Goal: Task Accomplishment & Management: Manage account settings

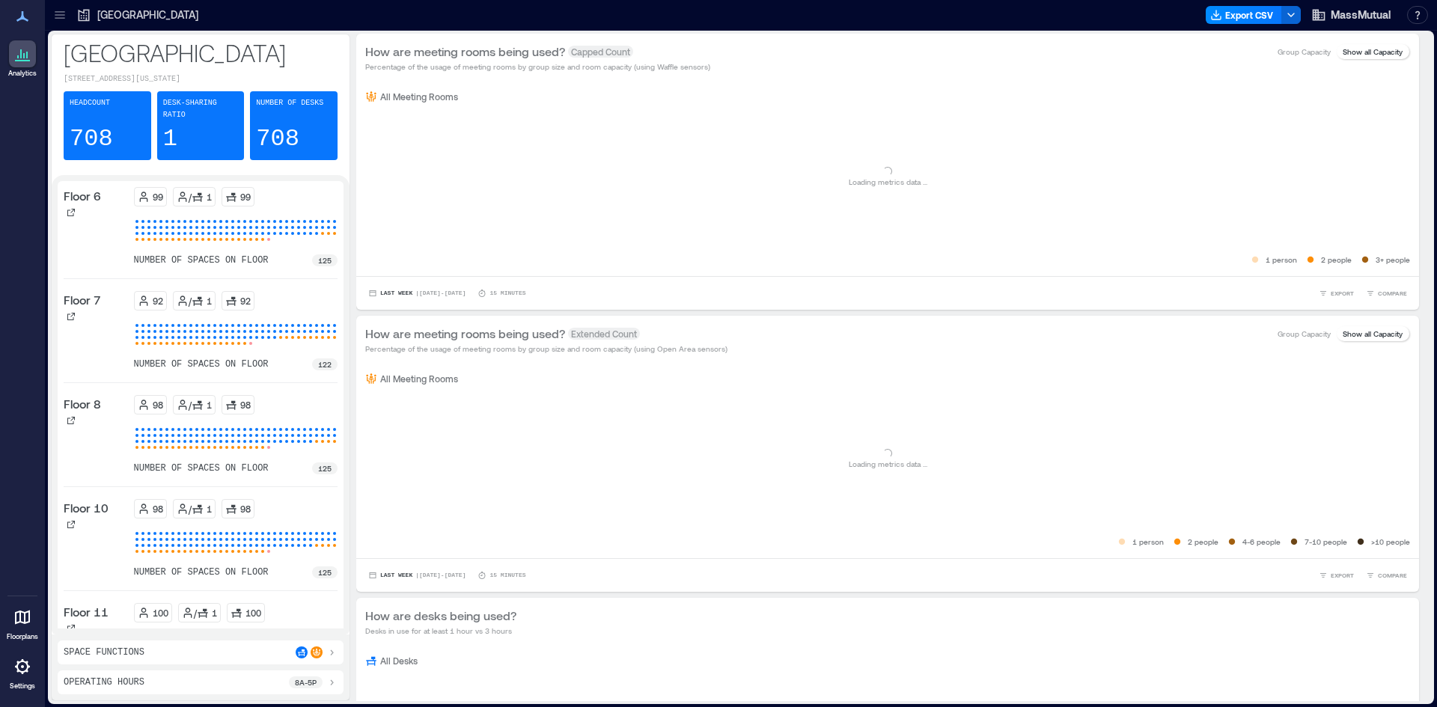
click at [22, 666] on icon at bounding box center [22, 666] width 3 height 3
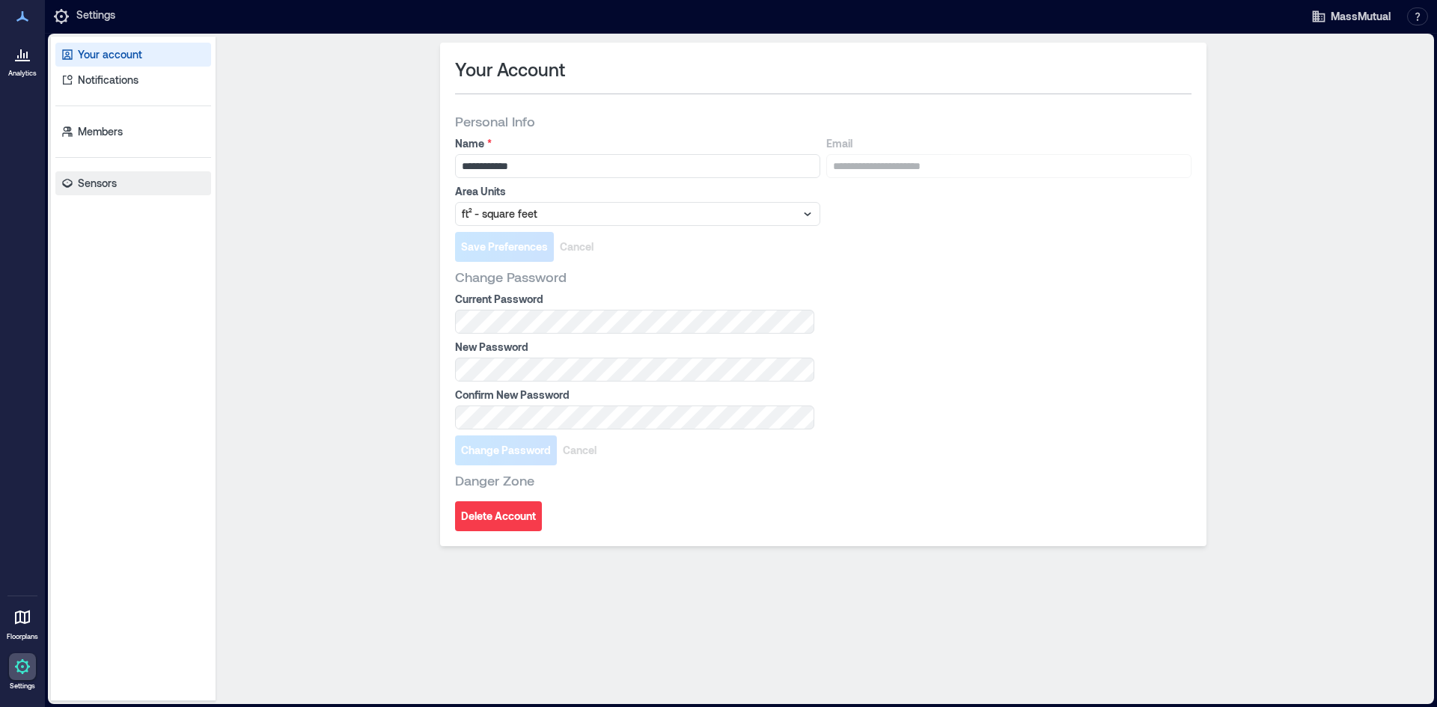
click at [111, 176] on p "Sensors" at bounding box center [97, 183] width 39 height 15
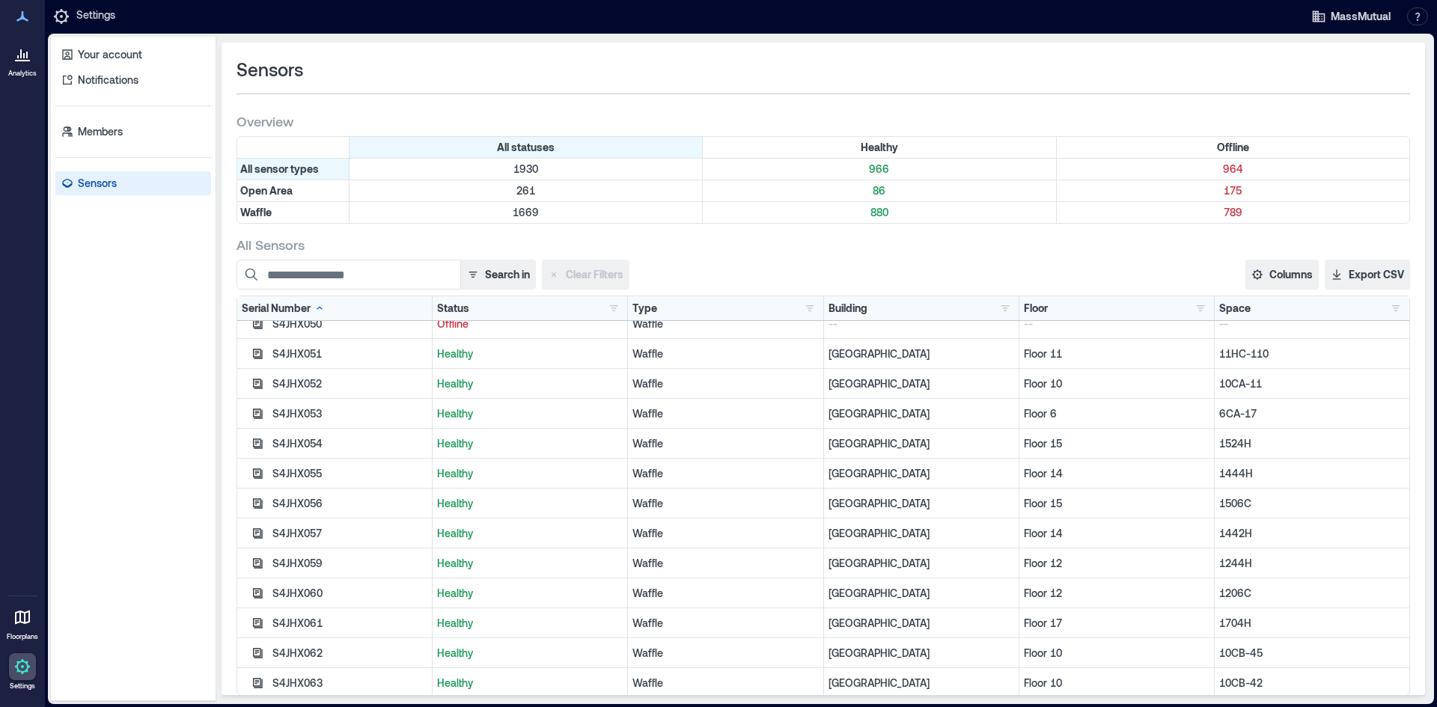
scroll to position [18668, 0]
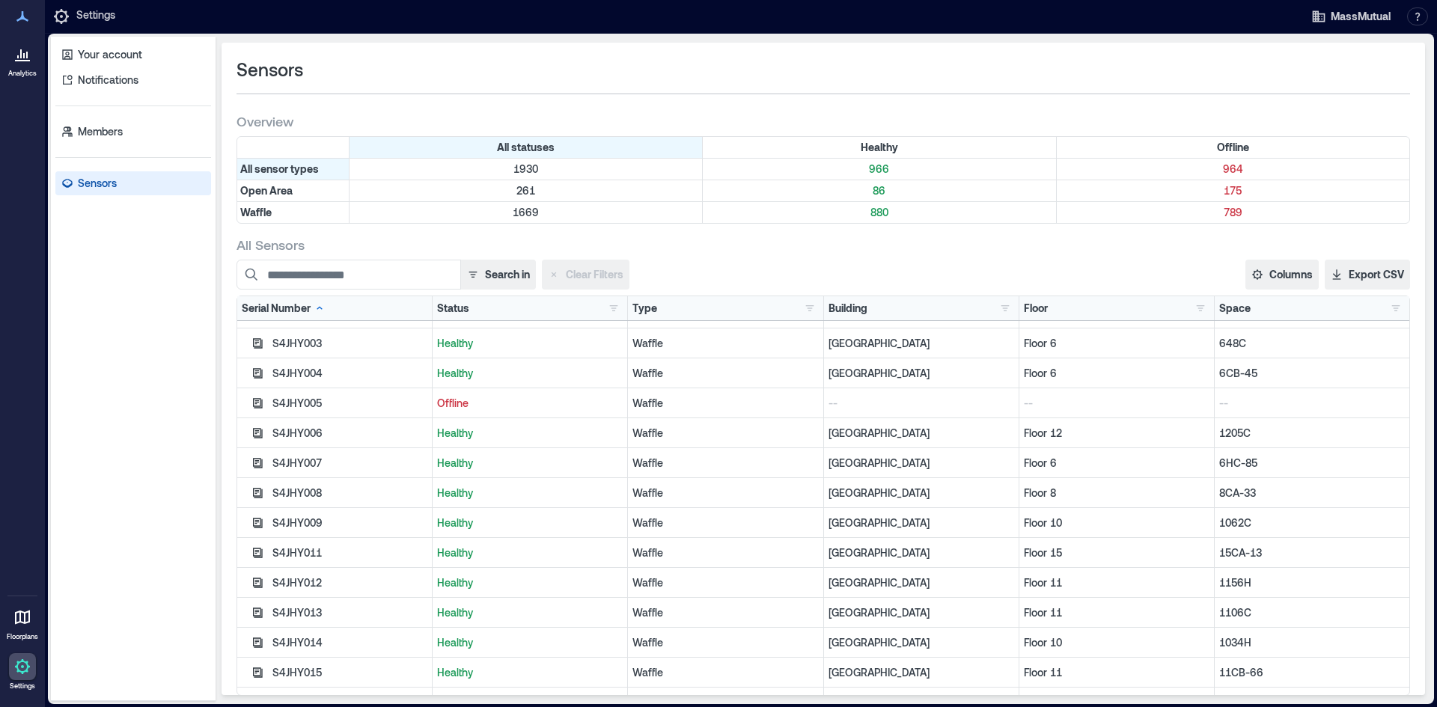
click at [1220, 460] on p "6HC-85" at bounding box center [1312, 463] width 186 height 15
click at [460, 464] on p "Healthy" at bounding box center [530, 463] width 186 height 15
click at [253, 463] on icon "button" at bounding box center [258, 463] width 10 height 10
click at [459, 459] on p "Healthy" at bounding box center [530, 463] width 186 height 15
click at [294, 459] on div "S4JHY007" at bounding box center [349, 463] width 155 height 15
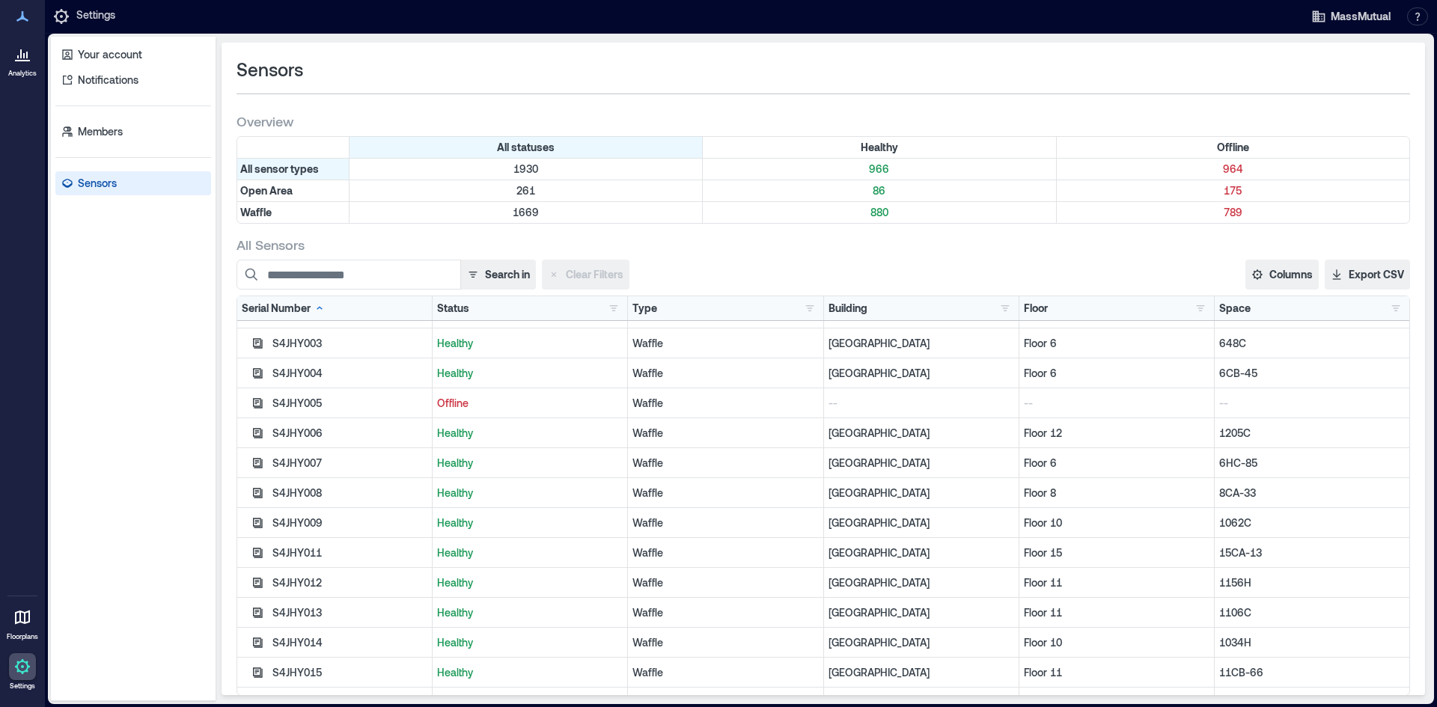
click at [281, 466] on div "S4JHY007" at bounding box center [349, 463] width 155 height 15
drag, startPoint x: 145, startPoint y: 604, endPoint x: 157, endPoint y: 595, distance: 15.0
click at [145, 602] on div "Your account Notifications Members Sensors" at bounding box center [133, 369] width 165 height 664
click at [261, 461] on icon "button" at bounding box center [258, 463] width 10 height 10
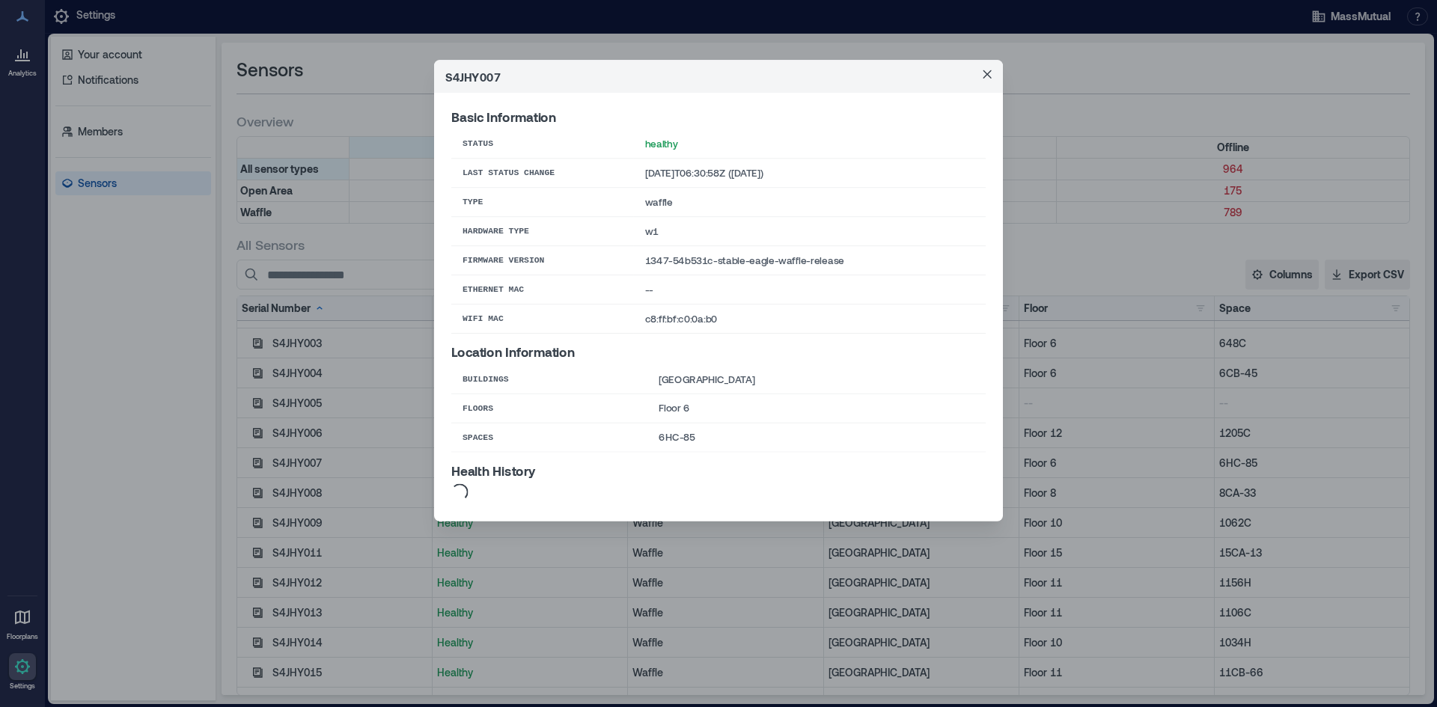
click at [256, 462] on div "S4JHY007 Basic Information Status healthy Last Status Change [DATE]T06:30:58Z (…" at bounding box center [718, 353] width 1437 height 707
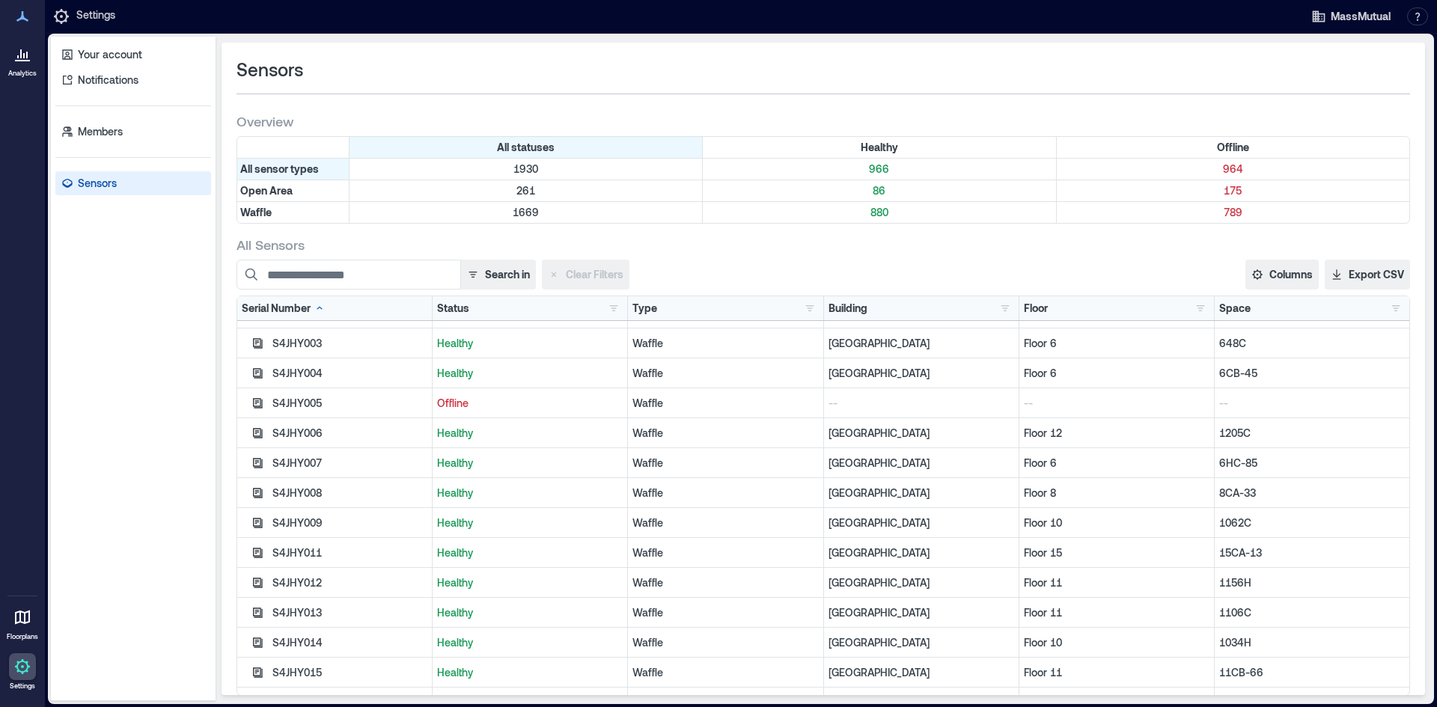
click at [257, 462] on icon "button" at bounding box center [257, 463] width 12 height 12
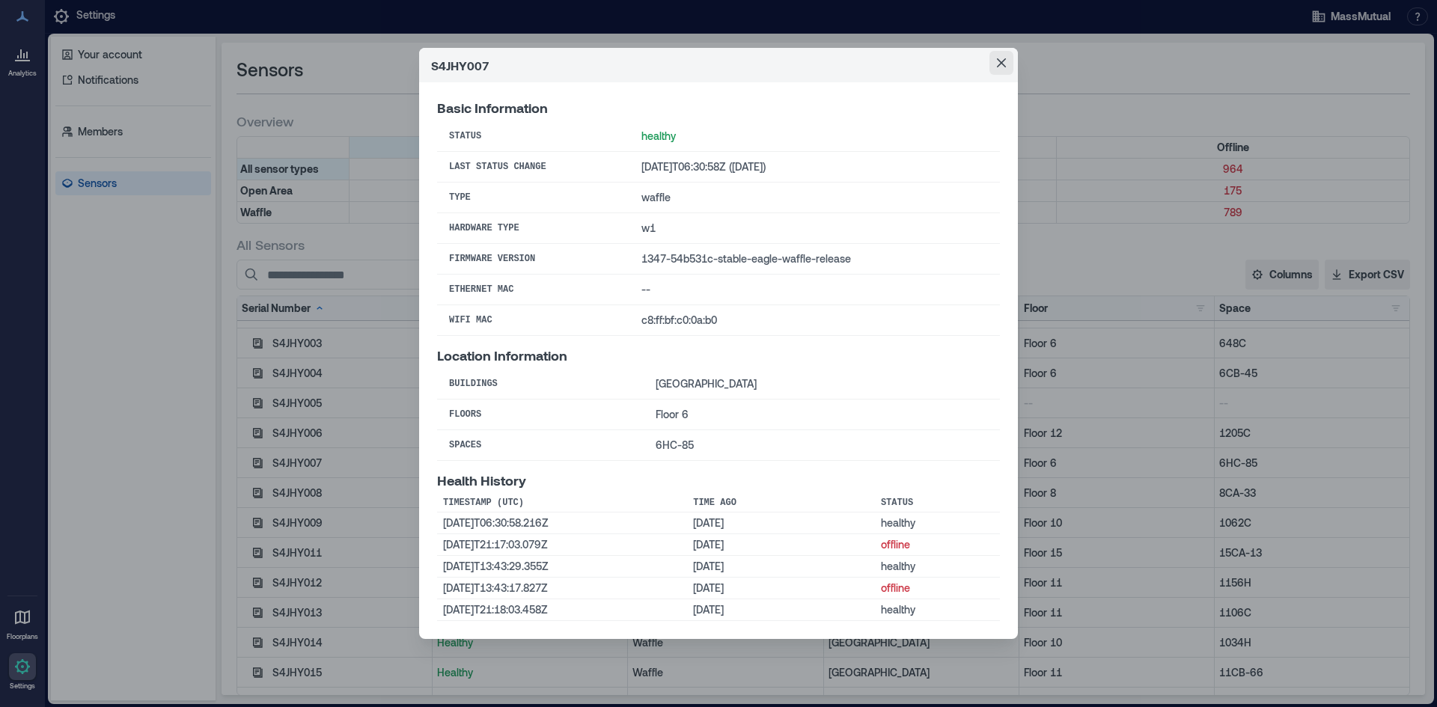
click at [1005, 63] on icon "Close" at bounding box center [1001, 62] width 9 height 9
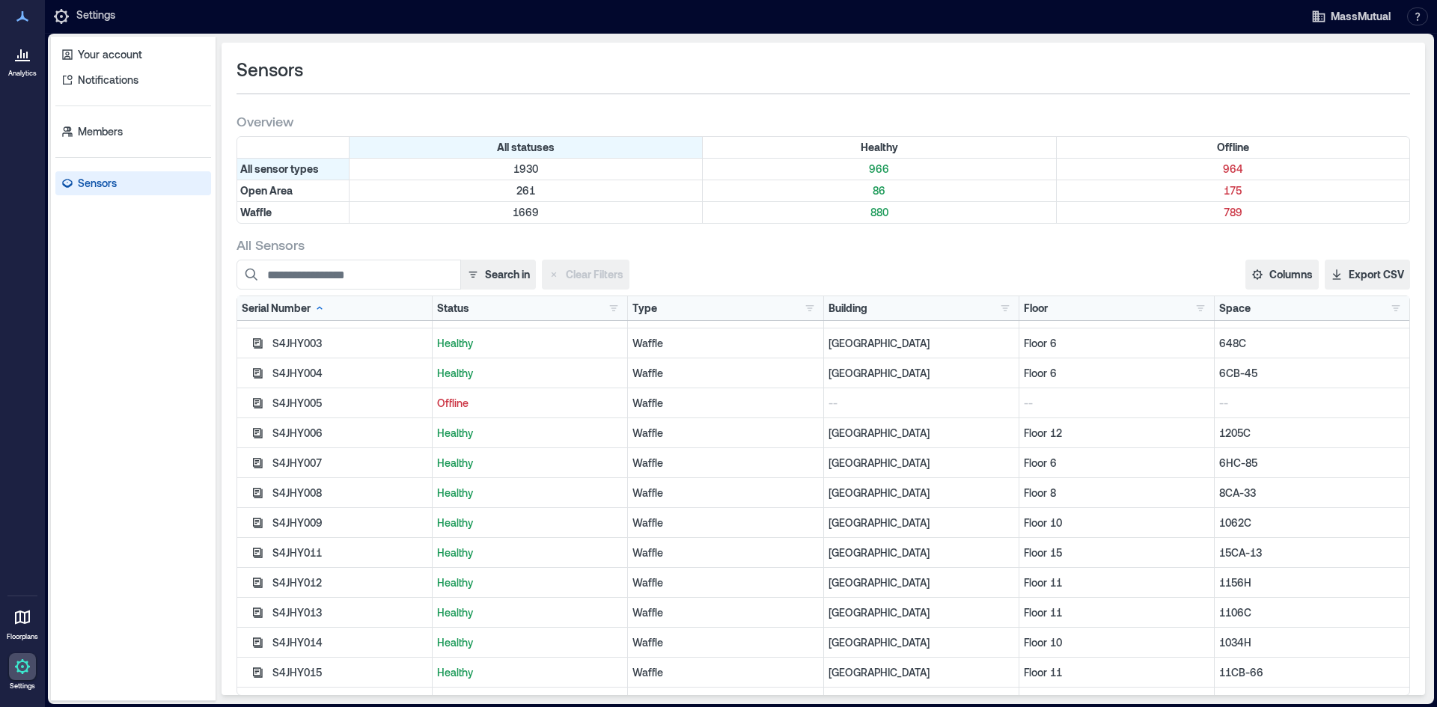
click at [172, 344] on div "Your account Notifications Members Sensors" at bounding box center [133, 369] width 165 height 664
